Goal: Communication & Community: Answer question/provide support

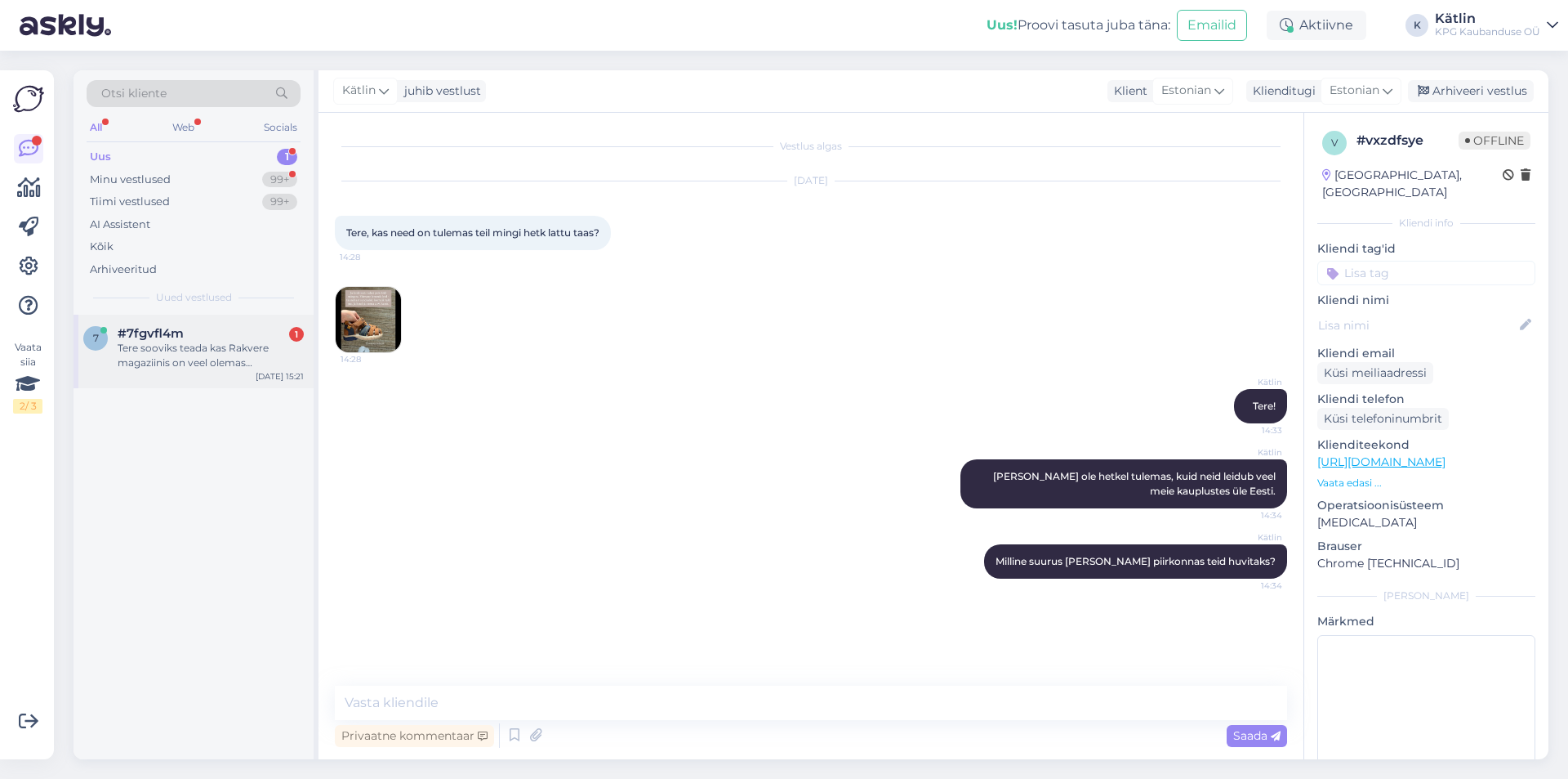
click at [176, 356] on div "Tere sooviks teada kas Rakvere magaziinis on veel olemas mootorsaag grouw 16"45…" at bounding box center [210, 356] width 186 height 30
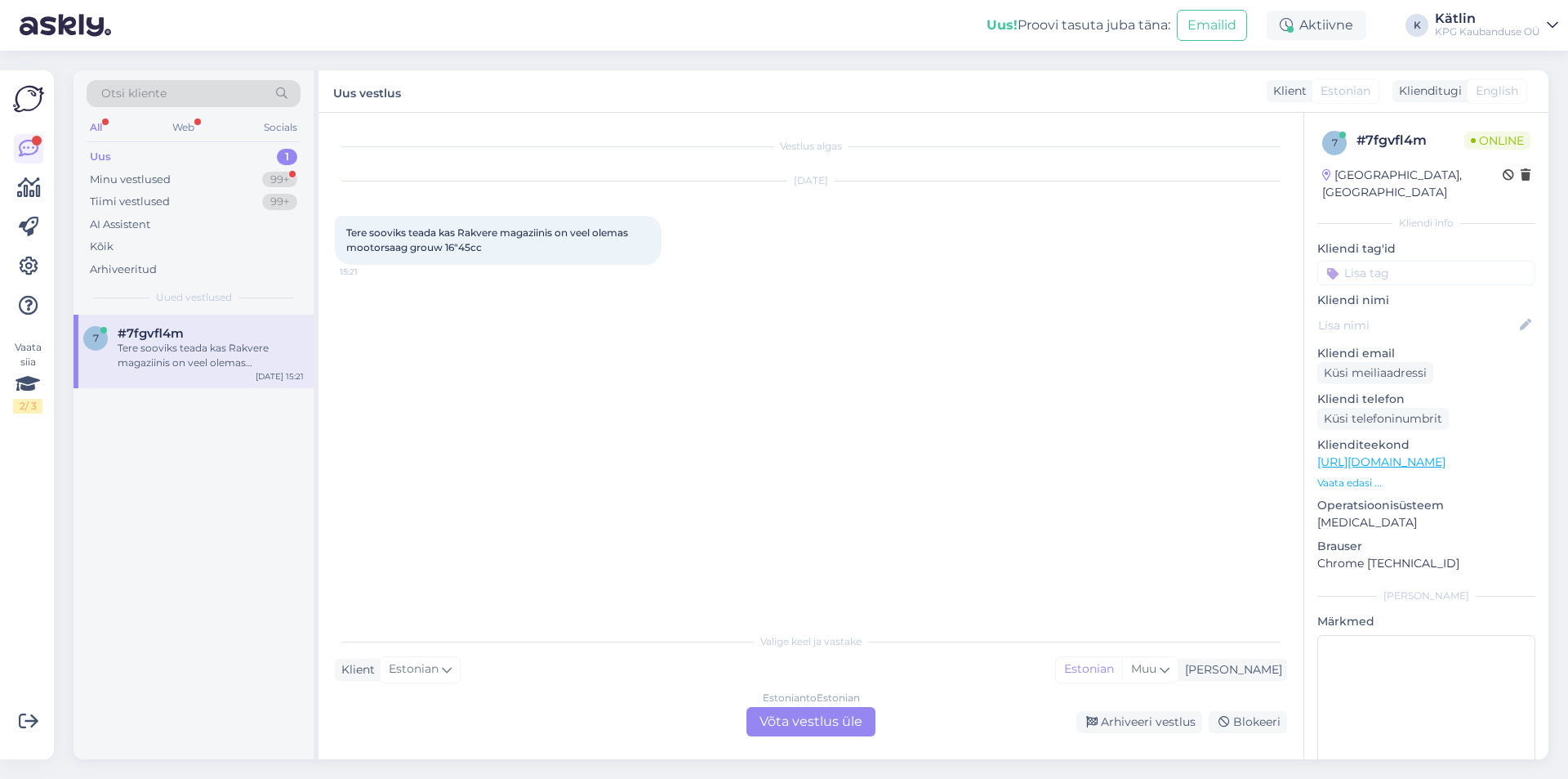
click at [789, 711] on div "Estonian to Estonian Võta vestlus üle" at bounding box center [811, 722] width 129 height 30
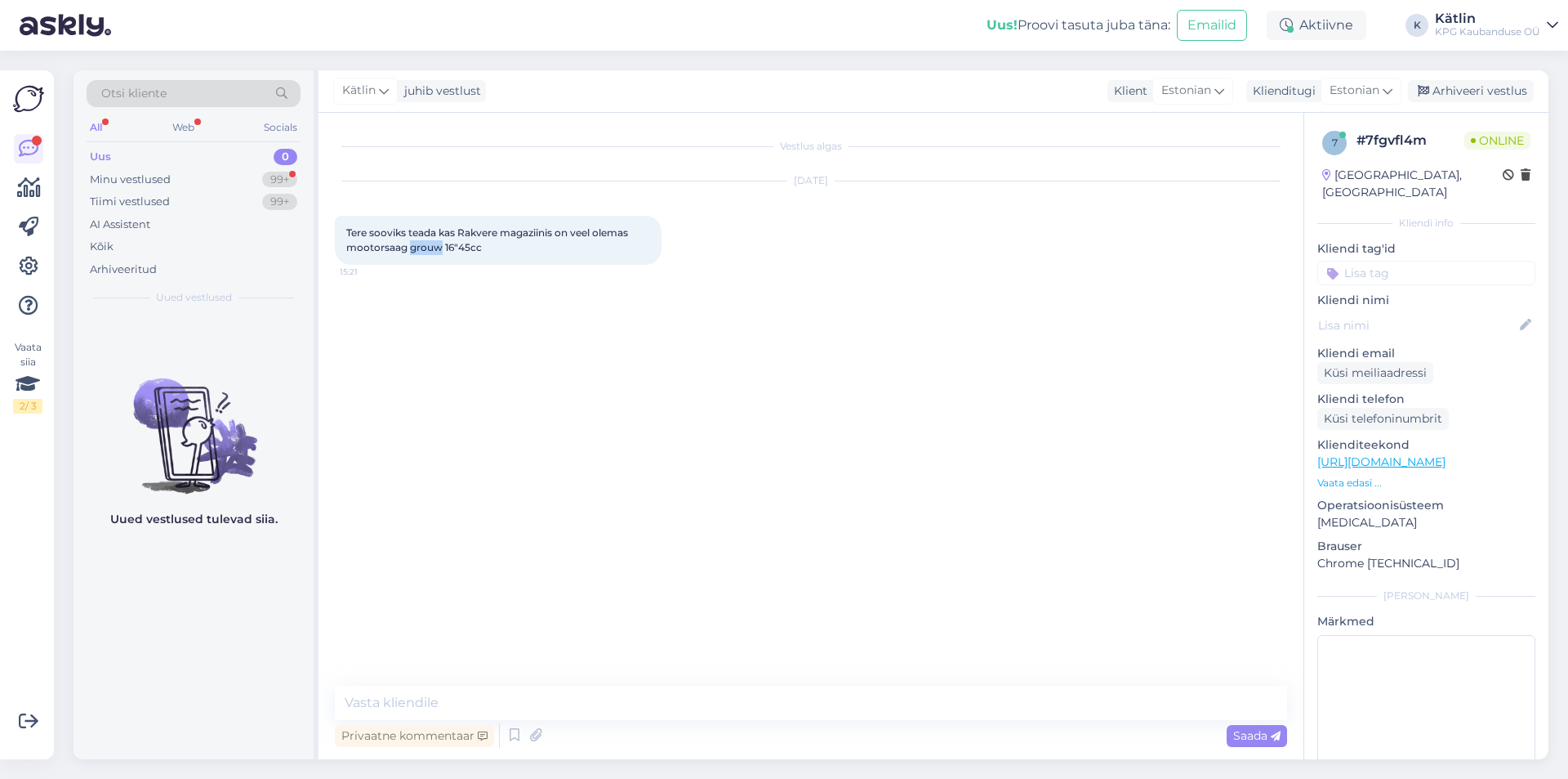
drag, startPoint x: 410, startPoint y: 247, endPoint x: 439, endPoint y: 249, distance: 29.1
click at [439, 249] on span "Tere sooviks teada kas Rakvere magaziinis on veel olemas mootorsaag grouw 16"45…" at bounding box center [489, 240] width 284 height 27
copy span "grouw"
click at [472, 696] on textarea at bounding box center [811, 702] width 952 height 34
type textarea "Tere!"
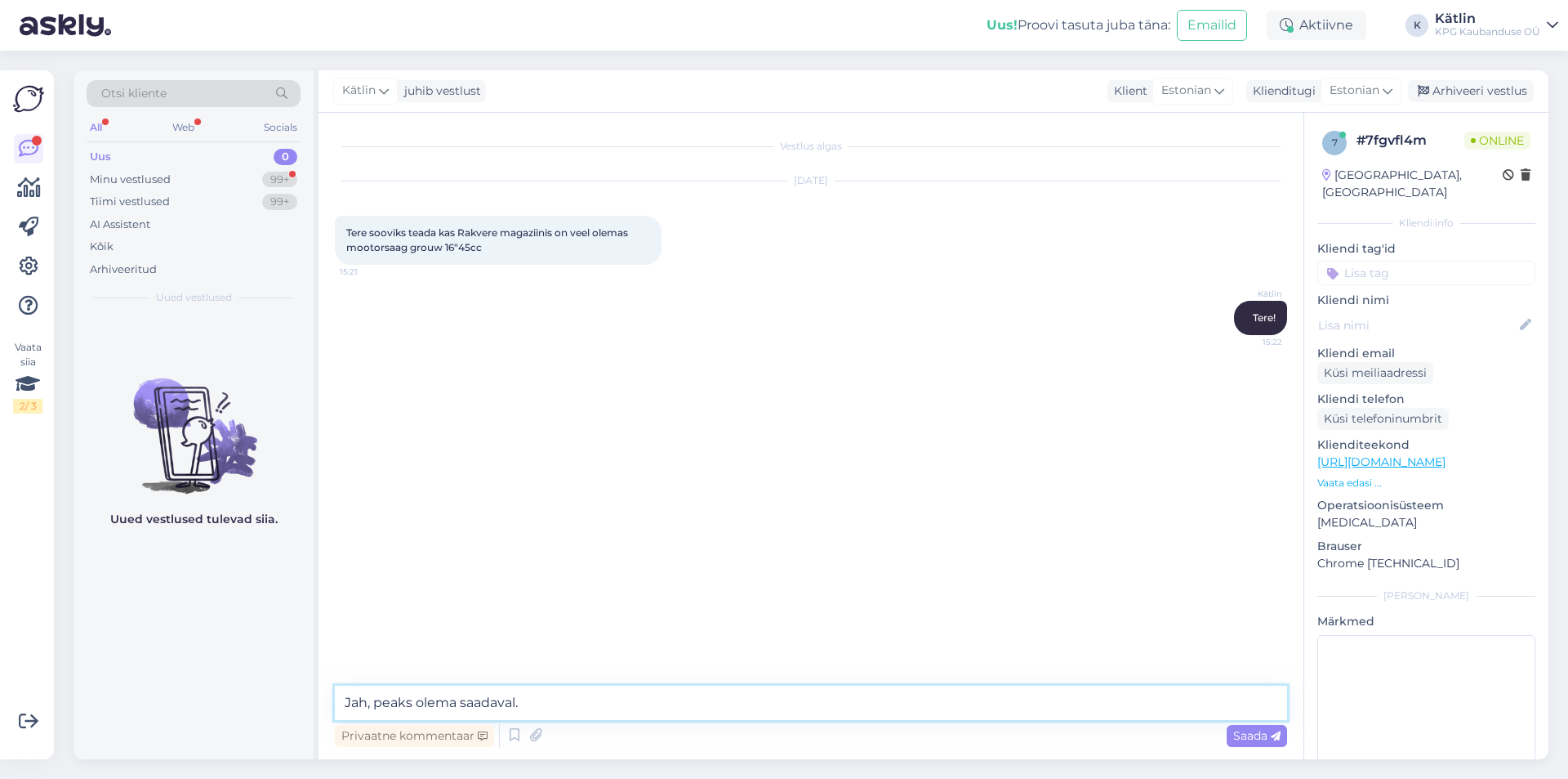
type textarea "Jah, peaks olema saadaval."
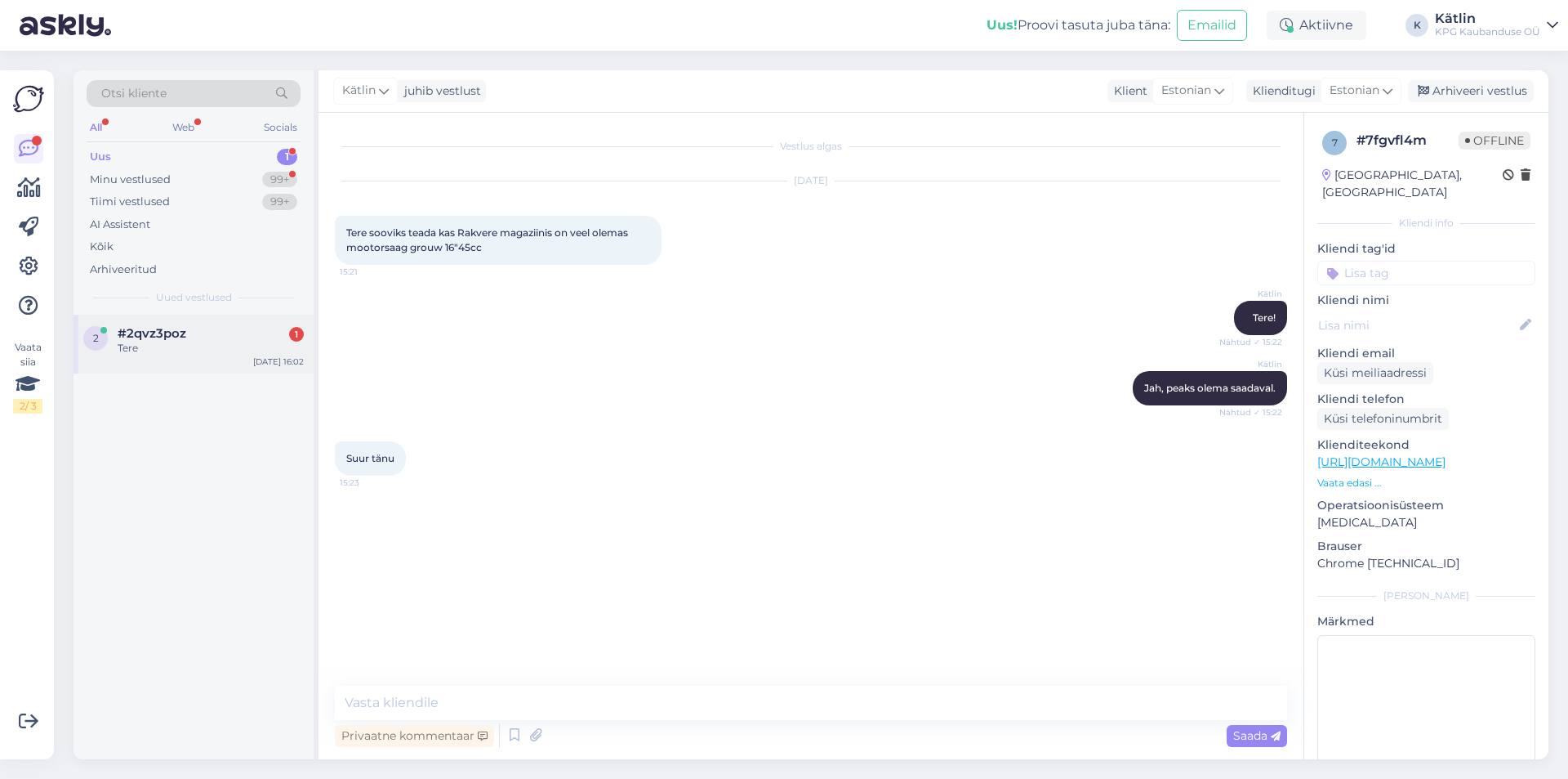
click at [222, 358] on div "2 #2qvz3poz 1 Tere [DATE] 16:02" at bounding box center [193, 343] width 240 height 59
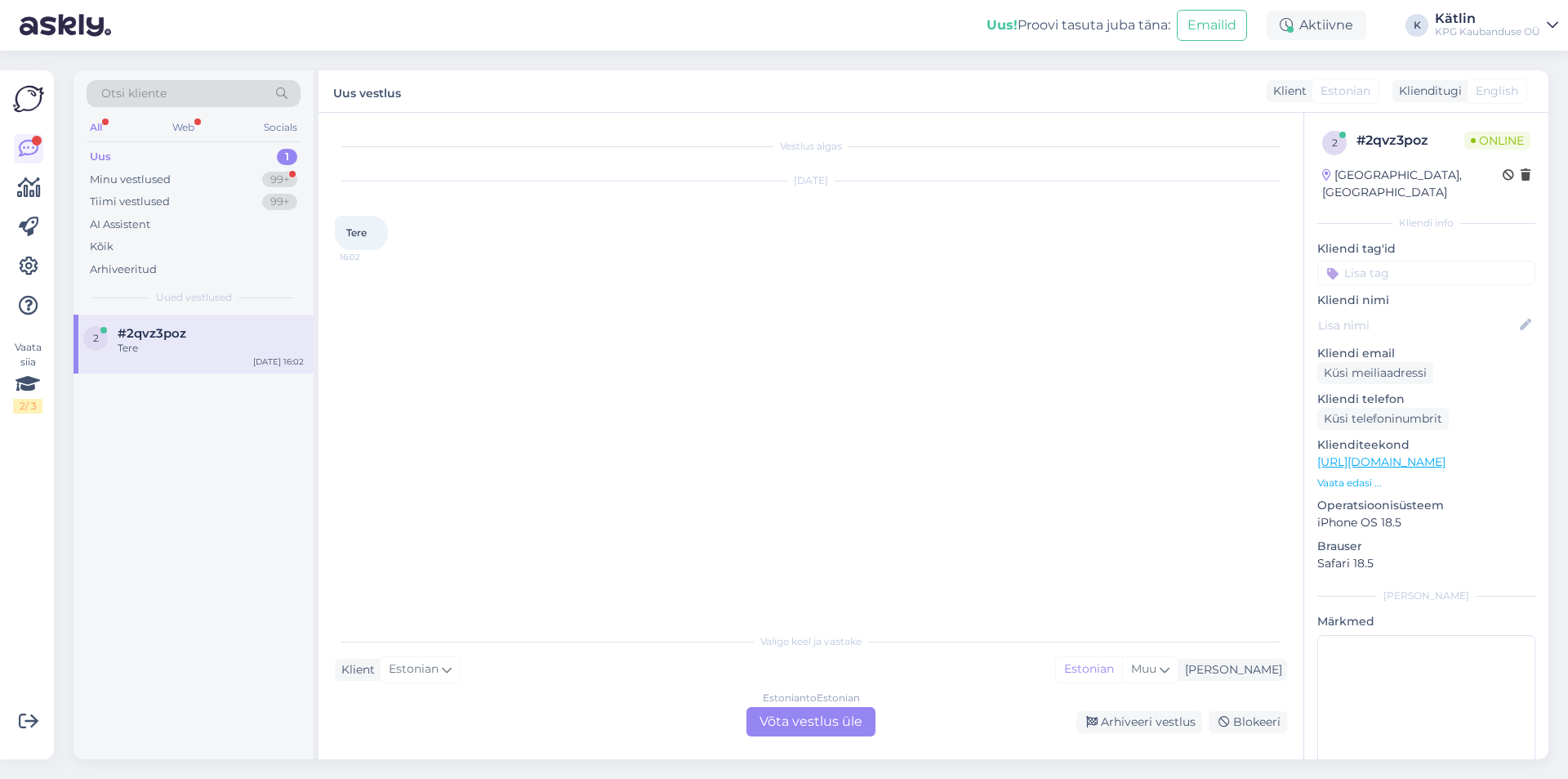
click at [777, 724] on div "Estonian to Estonian Võta vestlus üle" at bounding box center [811, 722] width 129 height 30
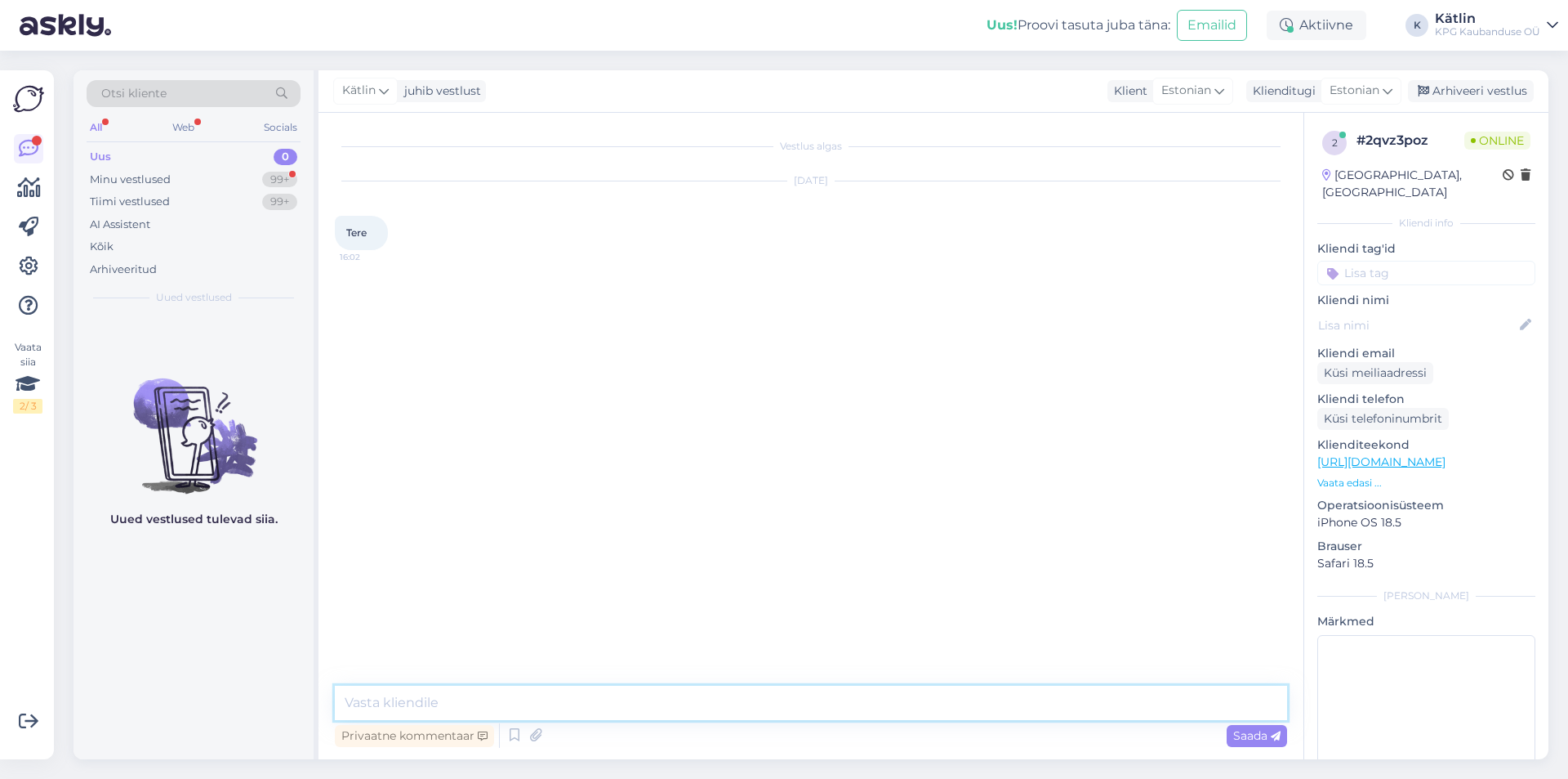
click at [679, 706] on textarea at bounding box center [811, 702] width 952 height 34
type textarea "Tere!"
click at [446, 699] on textarea at bounding box center [811, 702] width 952 height 34
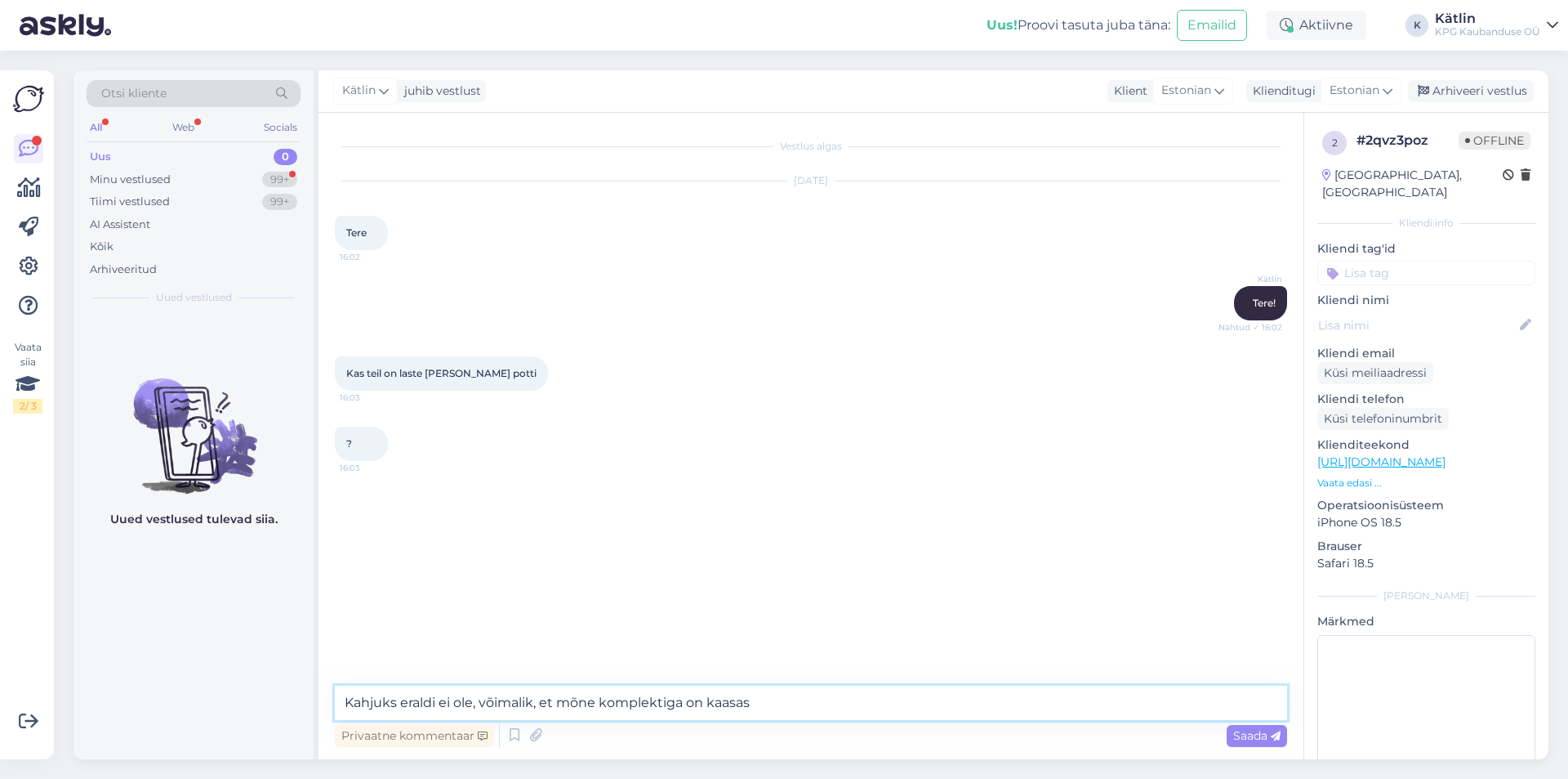
click at [597, 703] on textarea "Kahjuks eraldi ei ole, võimalik, et mõne komplektiga on kaasas" at bounding box center [811, 702] width 952 height 34
click at [878, 701] on textarea "Kahjuks eraldi ei ole, võimalik, et mõne nukukomplektiga on kaasas" at bounding box center [811, 702] width 952 height 34
type textarea "Kahjuks eraldi ei ole, võimalik, et mõne nukukomplektiga on kaasas."
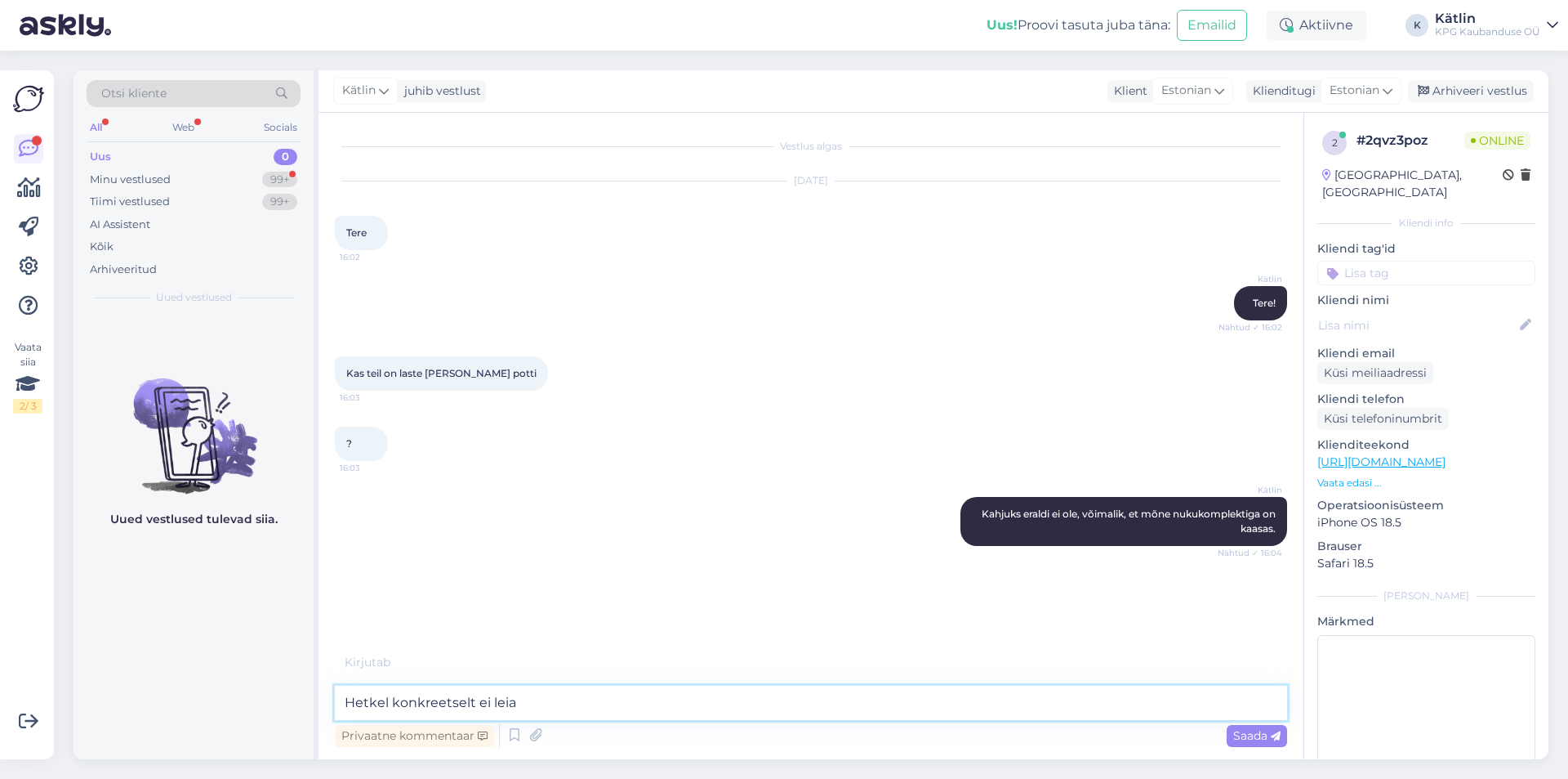
type textarea "Hetkel konkreetselt ei leia"
drag, startPoint x: 540, startPoint y: 711, endPoint x: 301, endPoint y: 717, distance: 239.1
click at [301, 718] on div "Otsi kliente All Web Socials Uus 0 Minu vestlused 99+ Tiimi vestlused 99+ AI As…" at bounding box center [811, 414] width 1475 height 689
click at [1366, 476] on p "Vaata edasi ..." at bounding box center [1427, 483] width 218 height 15
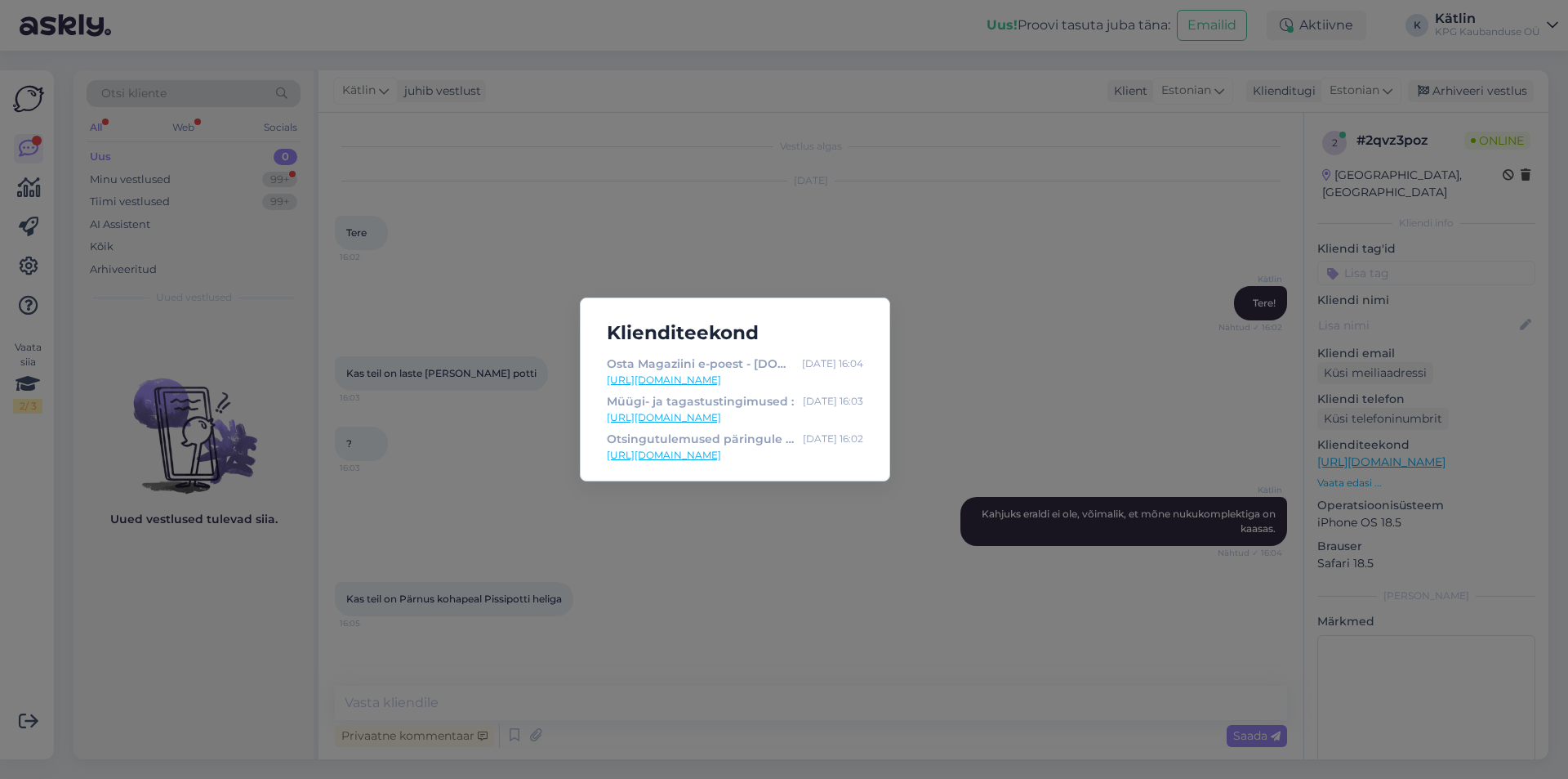
click at [384, 680] on div "Klienditeekond Osta Magaziini e-poest - [DOMAIN_NAME] - E-pood : [DATE] 16:04 […" at bounding box center [784, 390] width 1568 height 779
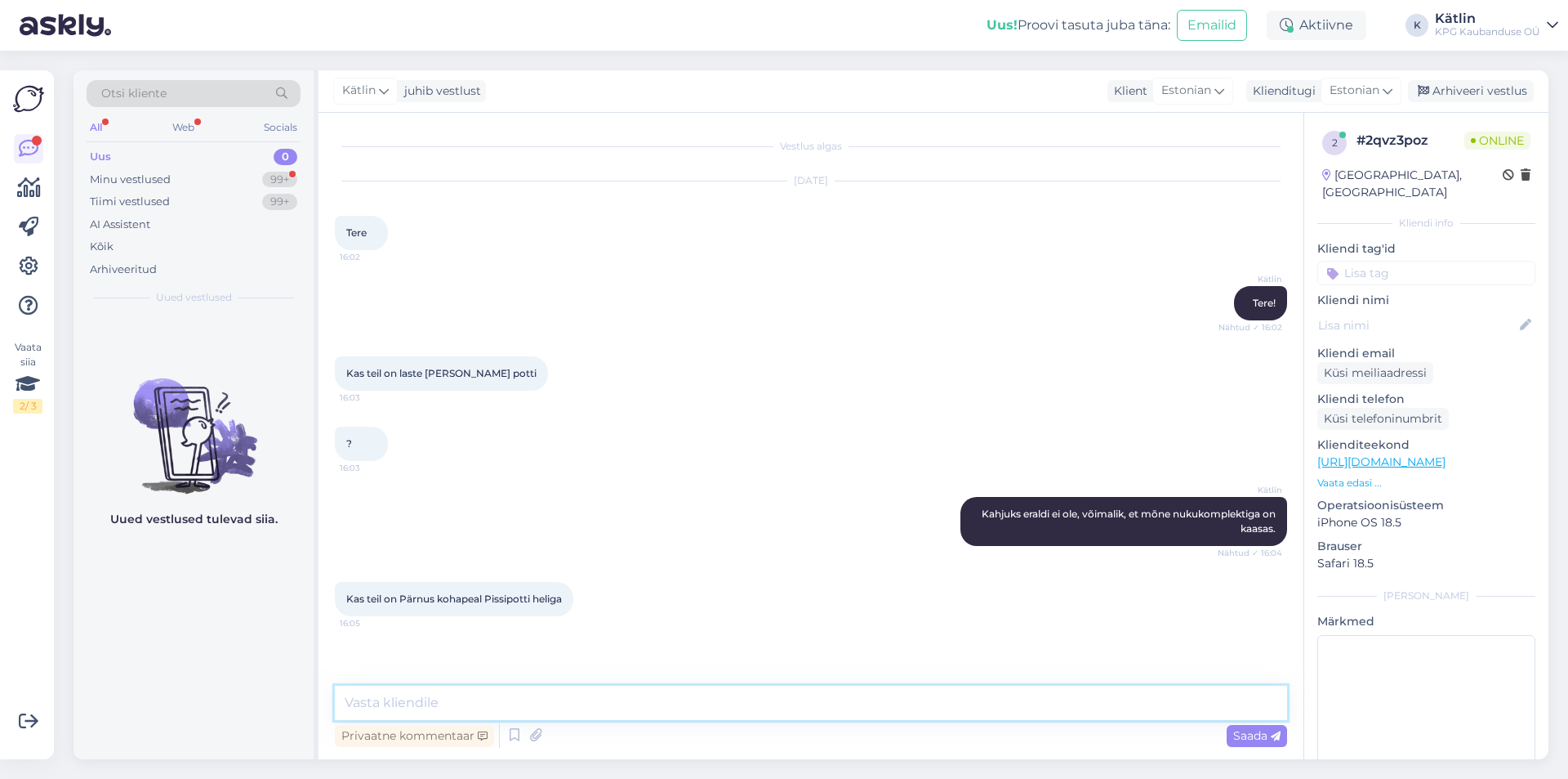
click at [384, 704] on textarea at bounding box center [811, 702] width 952 height 34
click at [384, 699] on textarea at bounding box center [811, 702] width 952 height 34
type textarea "S"
type textarea "See toode peaks olemas olema Pärnu poes."
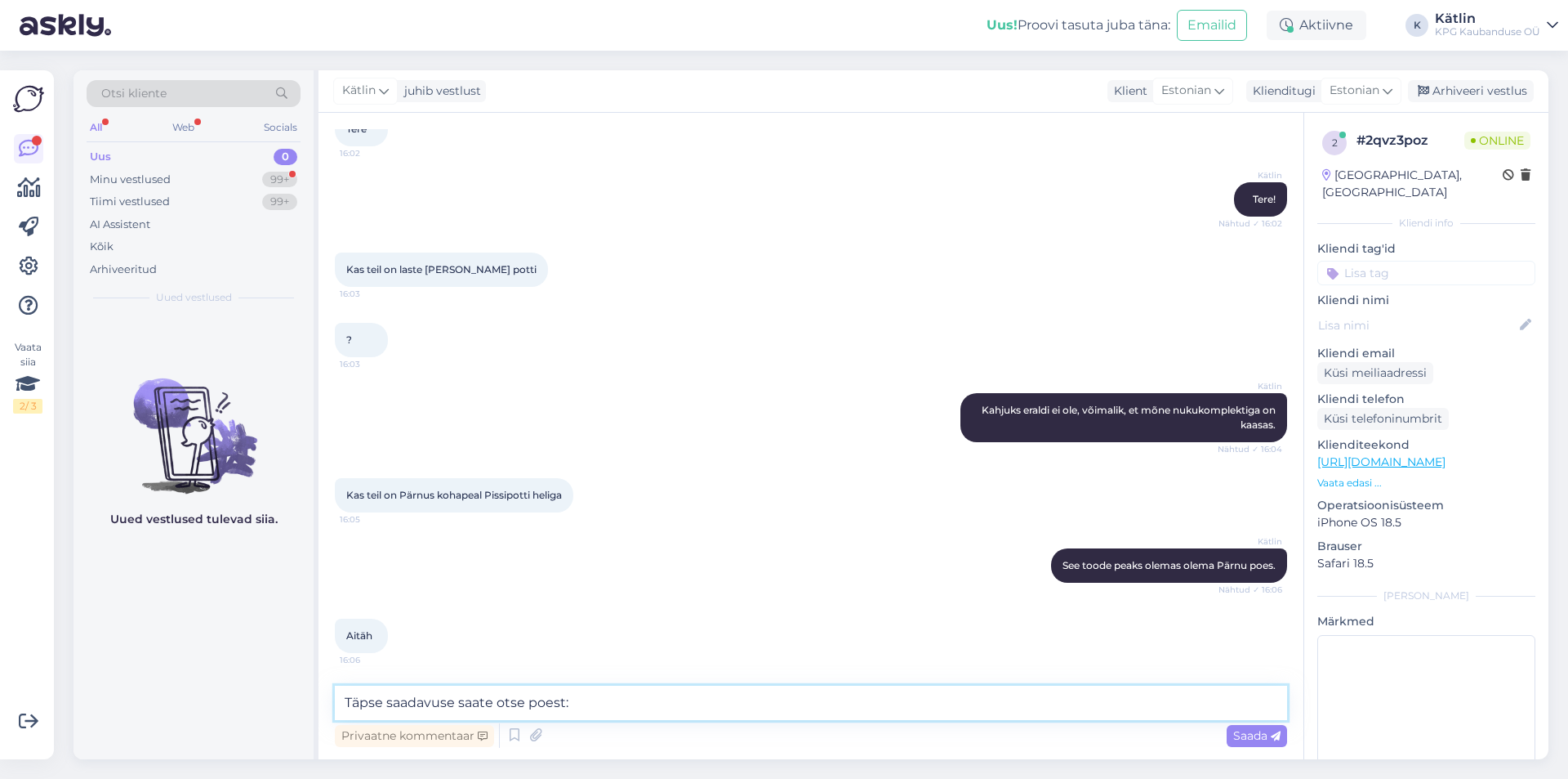
paste textarea "5552 0035"
type textarea "Täpse saadavuse saate otse poest: 5552 0035"
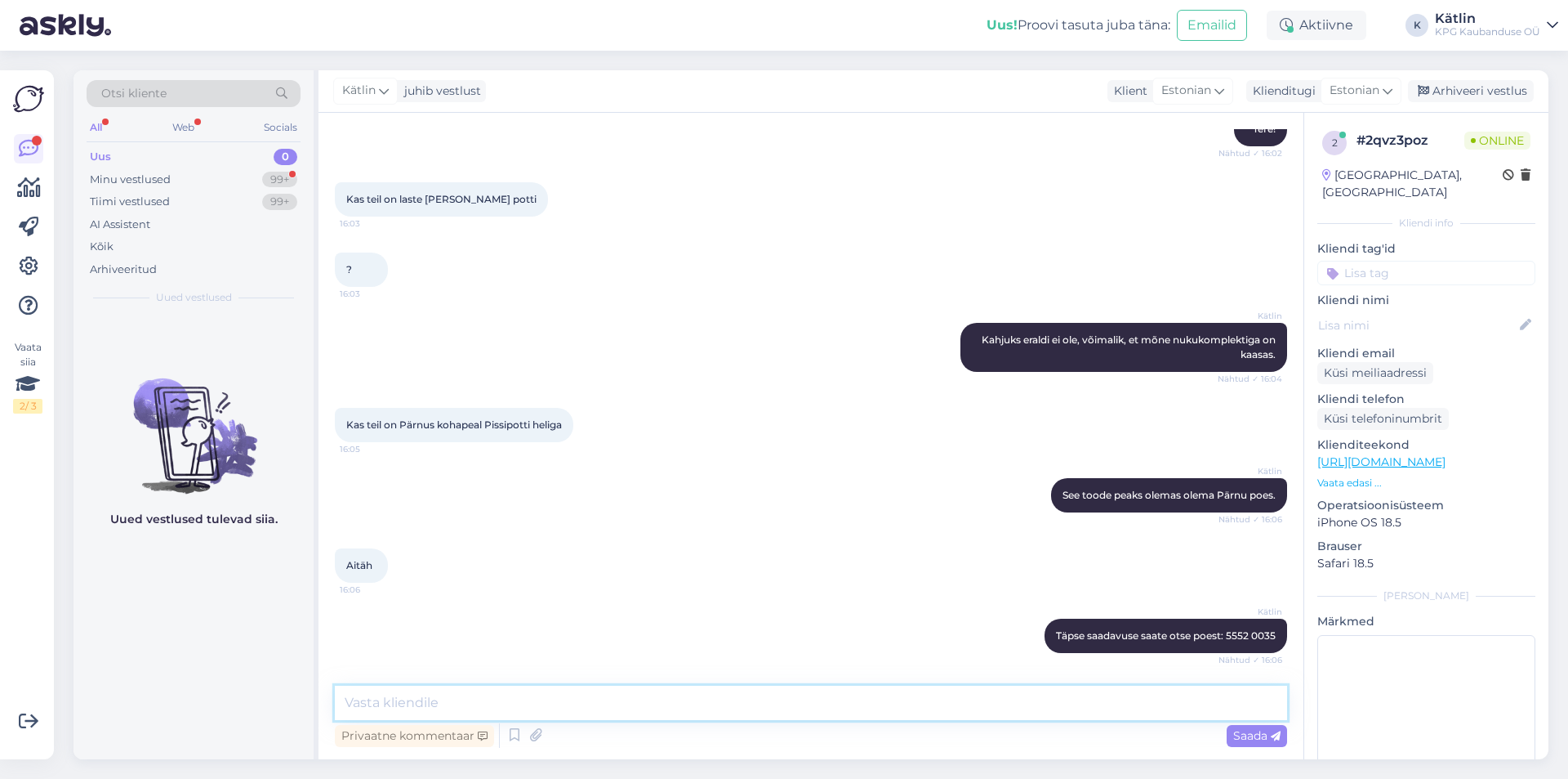
scroll to position [244, 0]
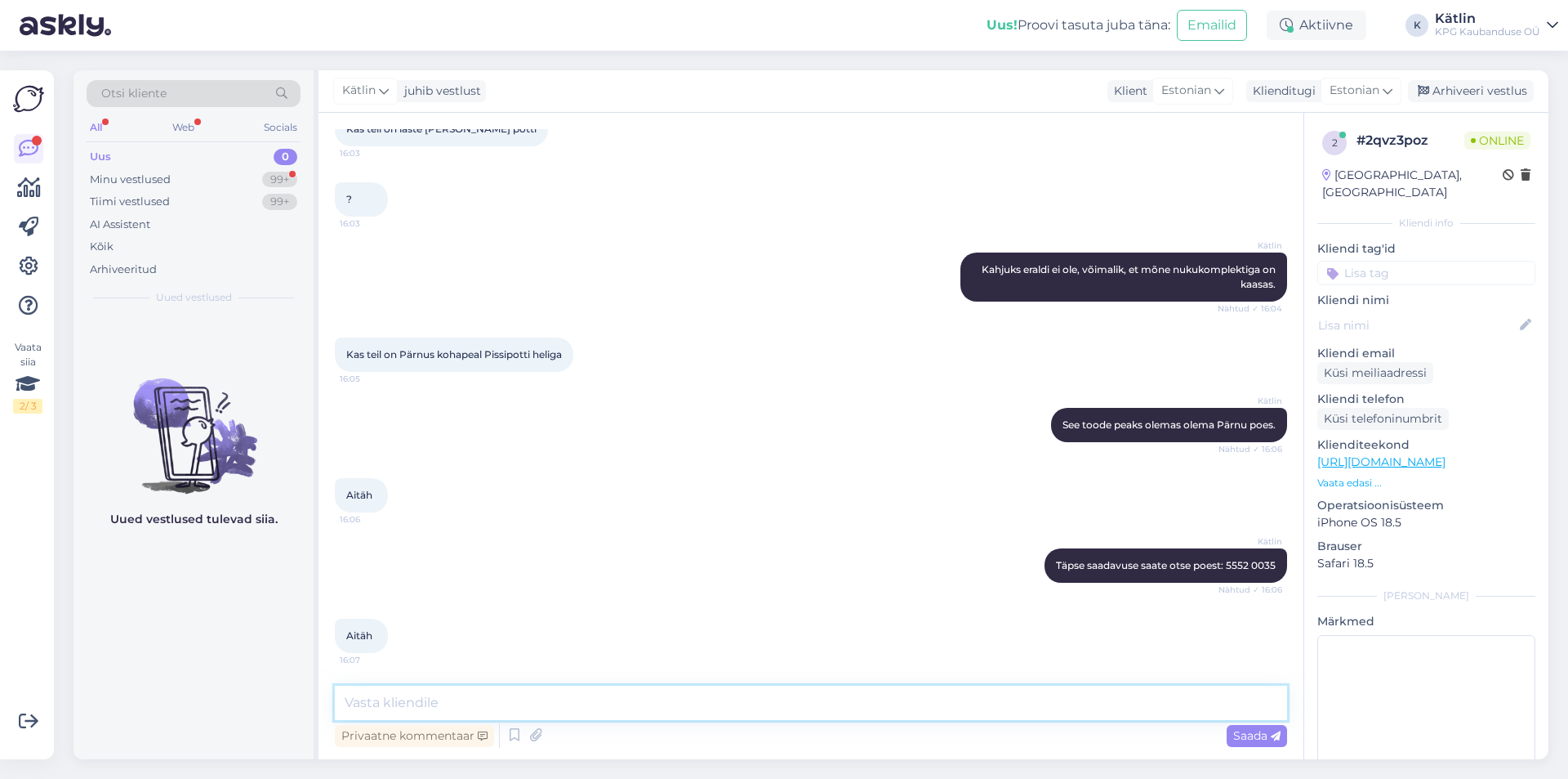
click at [502, 710] on textarea at bounding box center [811, 702] width 952 height 34
